Goal: Transaction & Acquisition: Purchase product/service

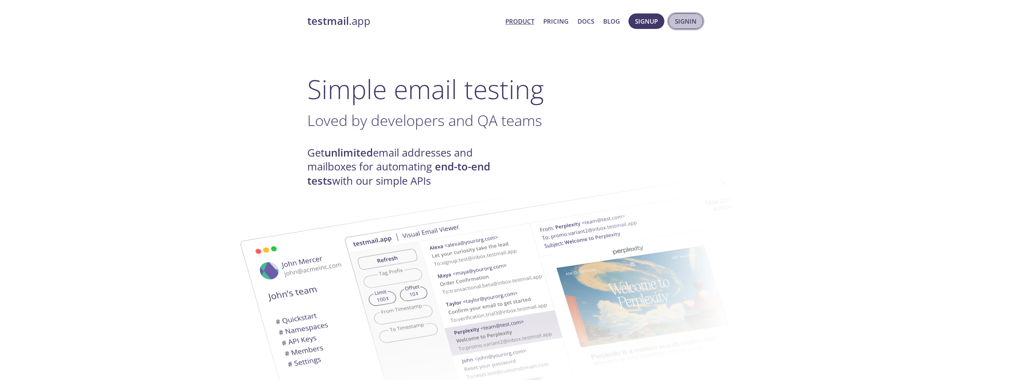
click at [681, 22] on span "Signin" at bounding box center [686, 21] width 22 height 11
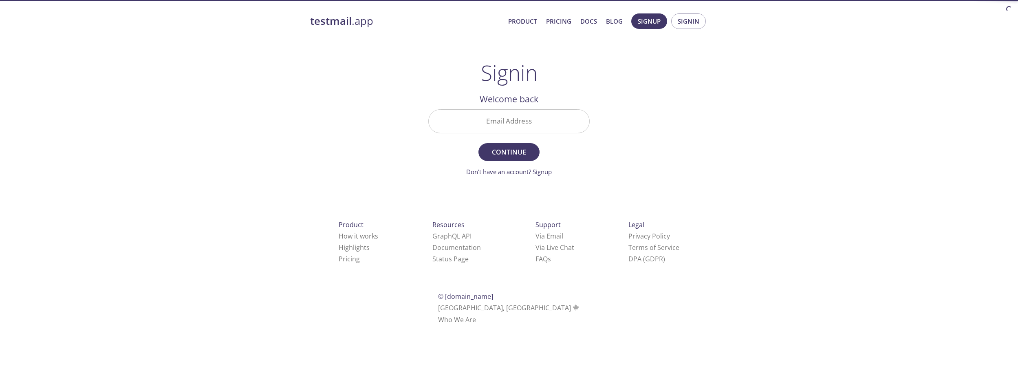
click at [520, 117] on input "Email Address" at bounding box center [509, 121] width 161 height 23
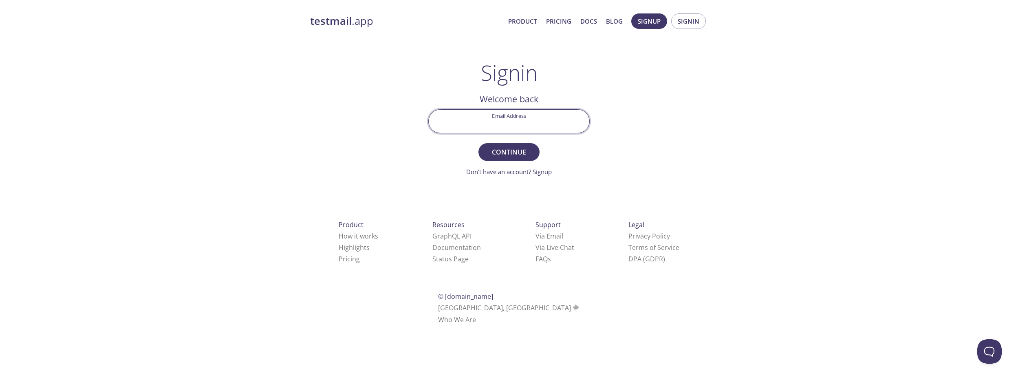
type input "[EMAIL_ADDRESS][DOMAIN_NAME]"
click at [514, 154] on span "Continue" at bounding box center [508, 151] width 43 height 11
click at [494, 118] on input "Signin Security Code" at bounding box center [509, 121] width 161 height 23
paste input "7LHK3ZK"
type input "7LHK3ZK"
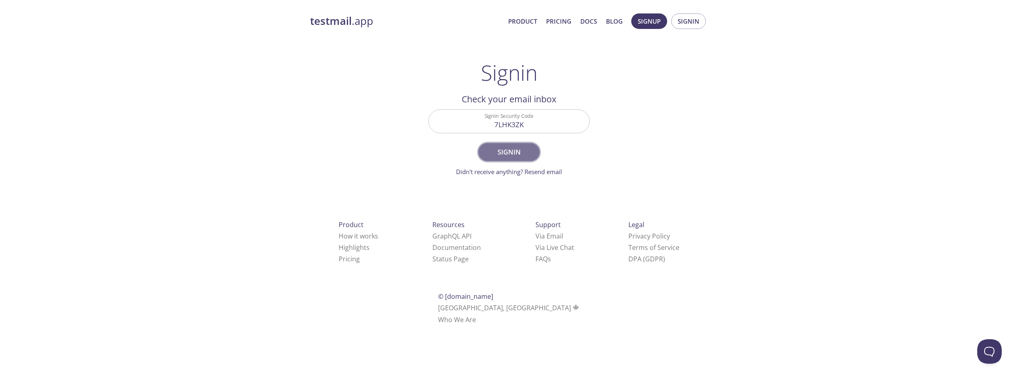
click at [519, 153] on span "Signin" at bounding box center [508, 151] width 43 height 11
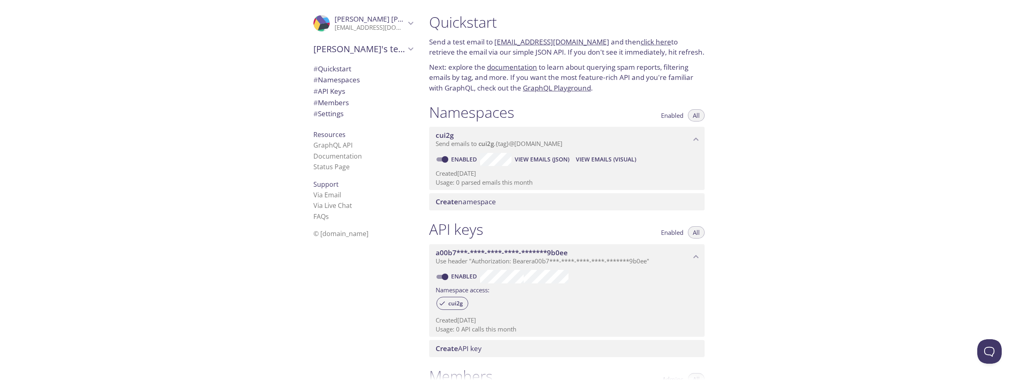
scroll to position [200, 0]
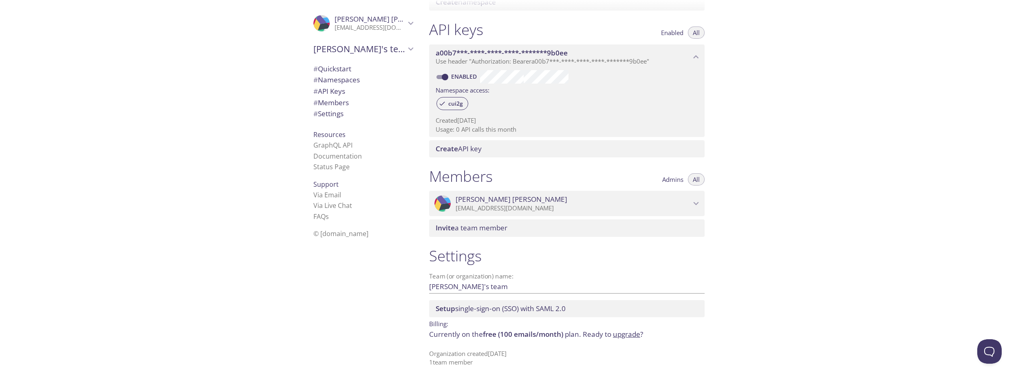
click at [624, 335] on link "upgrade" at bounding box center [626, 333] width 27 height 9
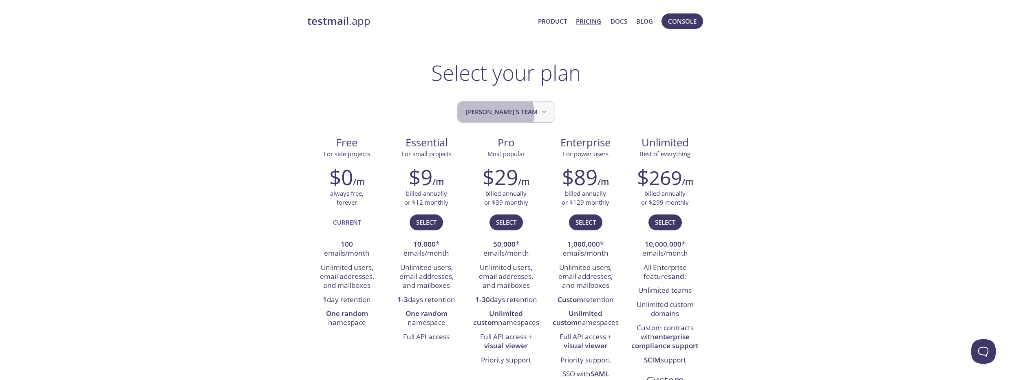
click at [509, 114] on span "[PERSON_NAME]'s team" at bounding box center [507, 111] width 82 height 11
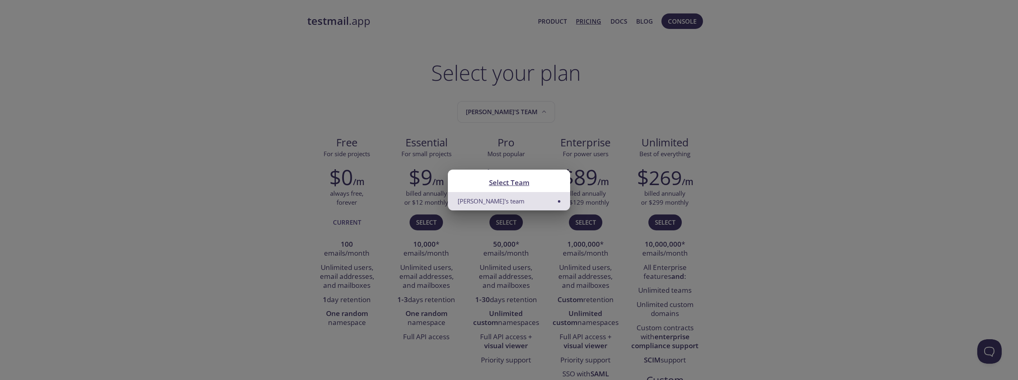
click at [610, 104] on div "Select Team Hugo's team" at bounding box center [509, 190] width 1018 height 380
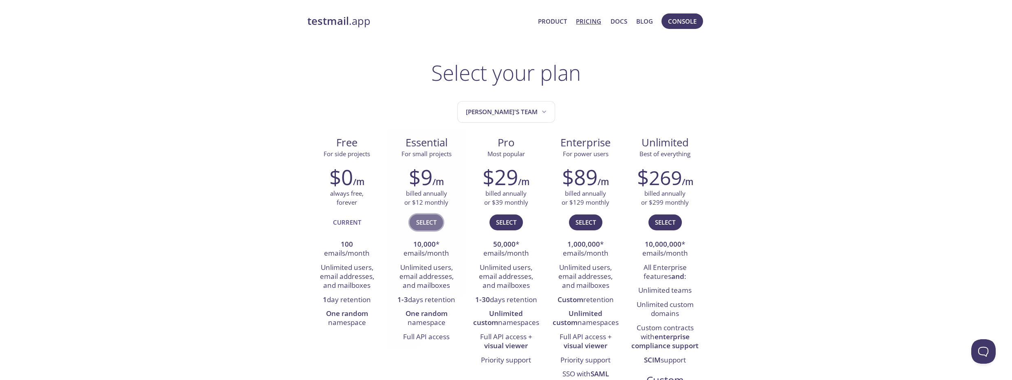
click at [432, 220] on span "Select" at bounding box center [426, 222] width 20 height 11
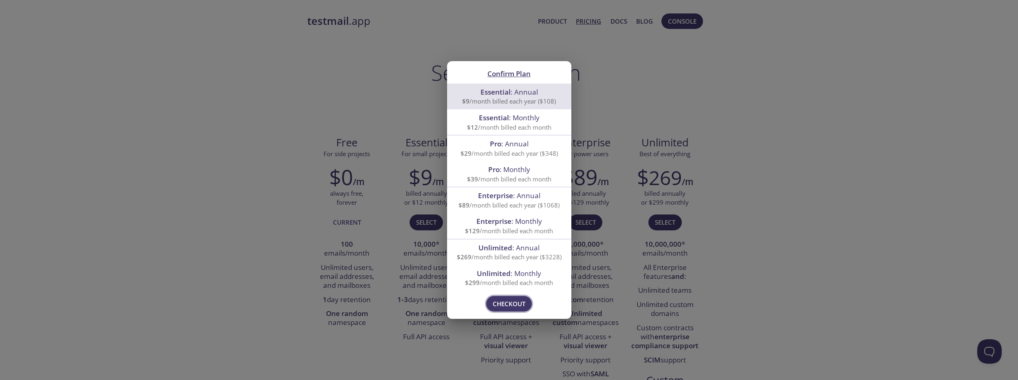
click at [522, 303] on span "Checkout" at bounding box center [509, 303] width 33 height 11
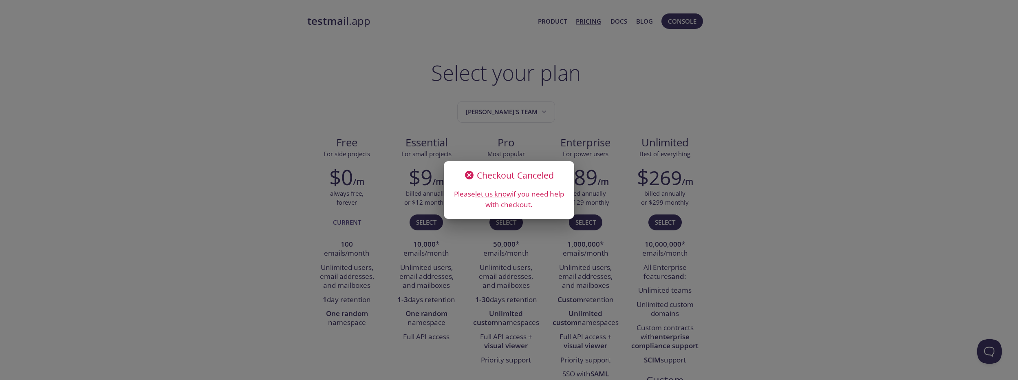
click at [469, 174] on icon at bounding box center [469, 175] width 11 height 11
click at [253, 143] on div "Checkout Canceled Please let us know if you need help with checkout." at bounding box center [509, 190] width 1018 height 380
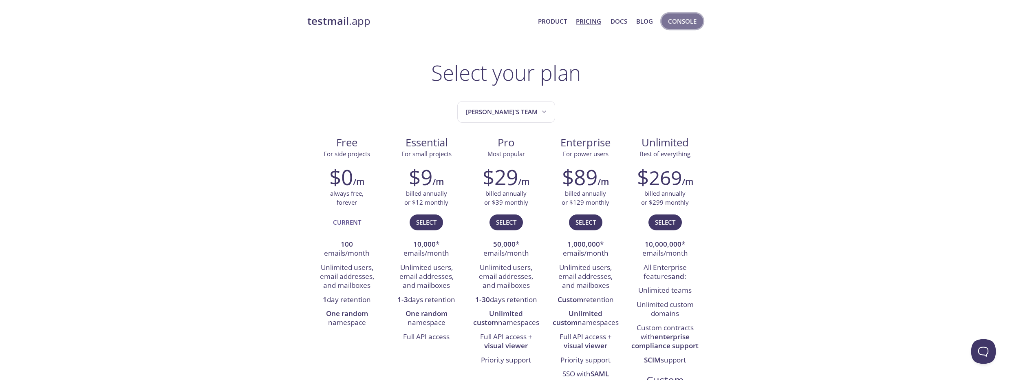
click at [678, 24] on span "Console" at bounding box center [682, 21] width 29 height 11
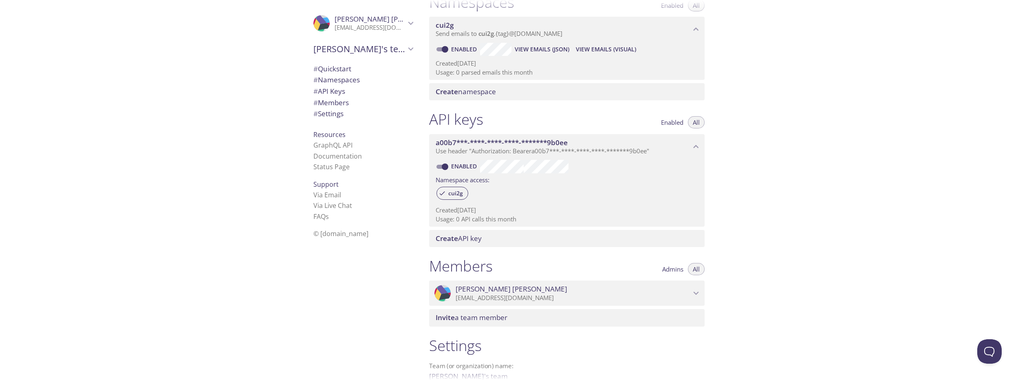
scroll to position [200, 0]
